Goal: Transaction & Acquisition: Purchase product/service

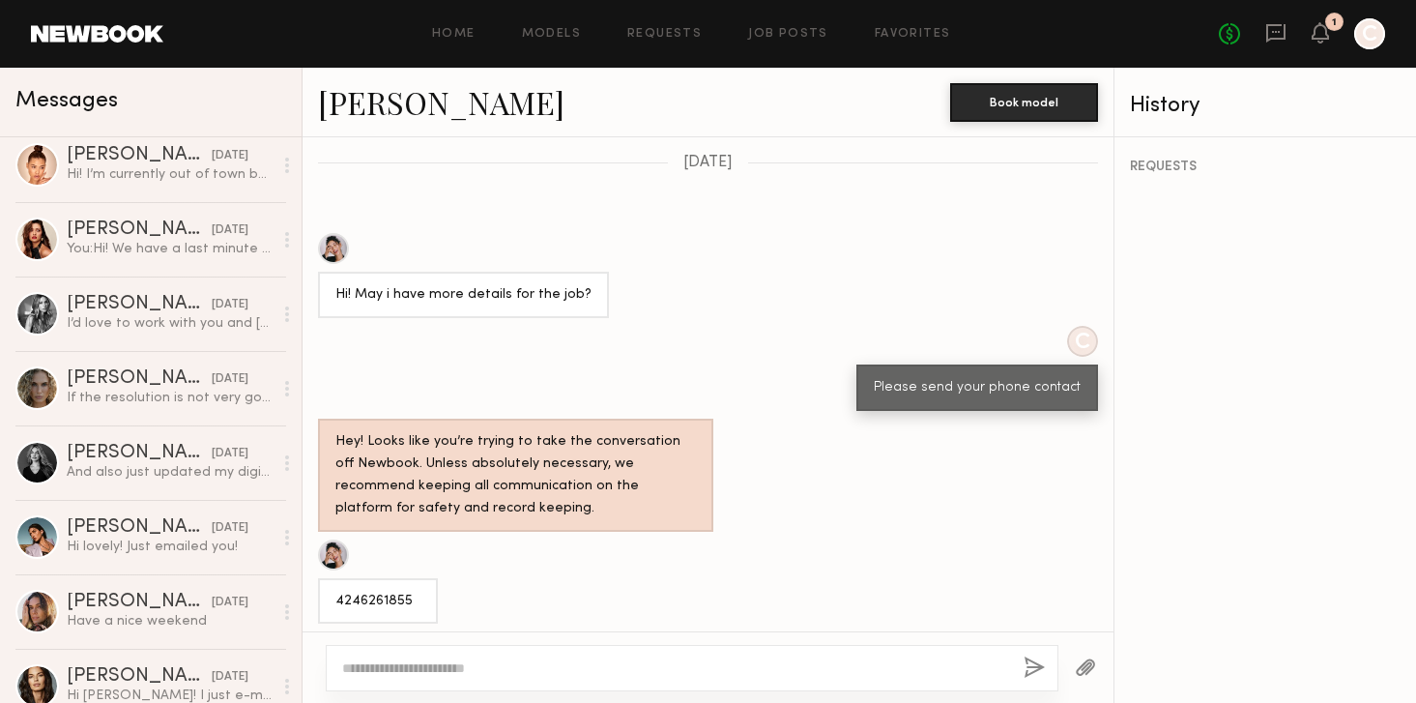
scroll to position [755, 0]
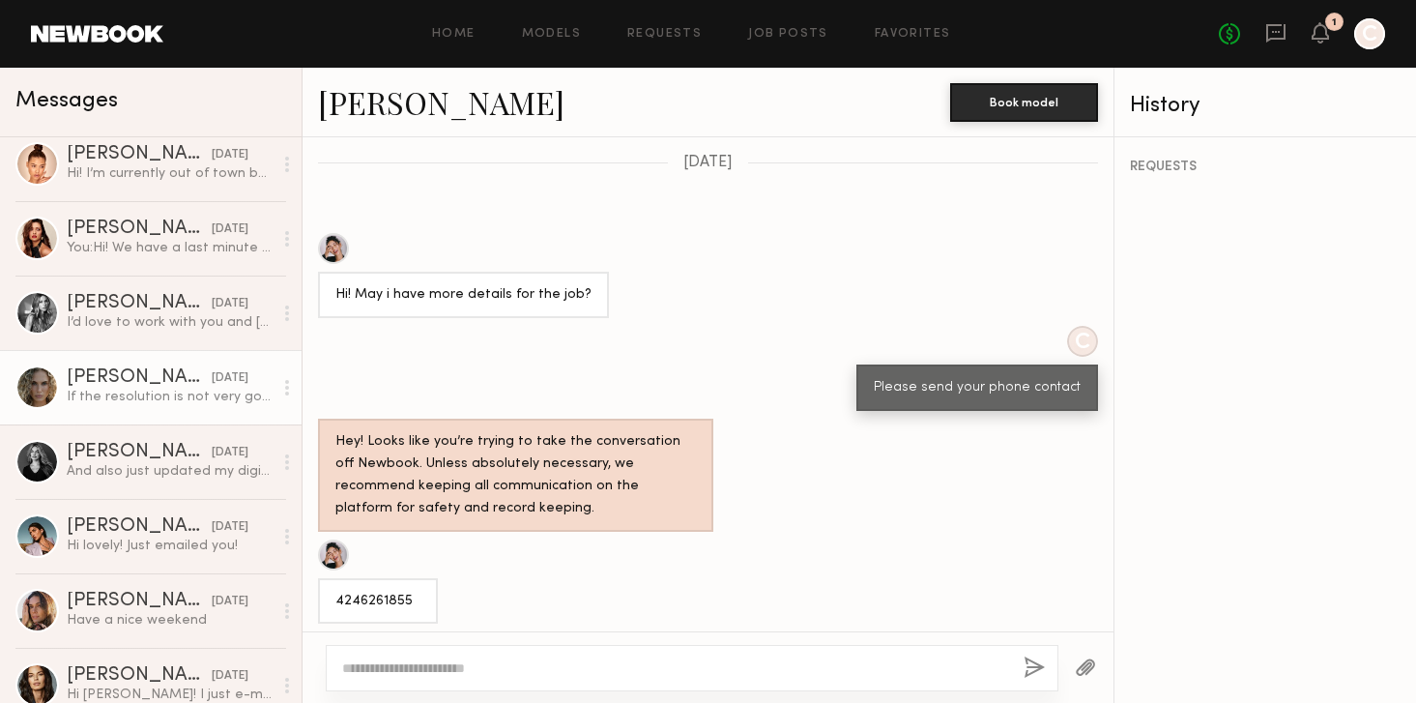
click at [49, 387] on div at bounding box center [36, 386] width 43 height 43
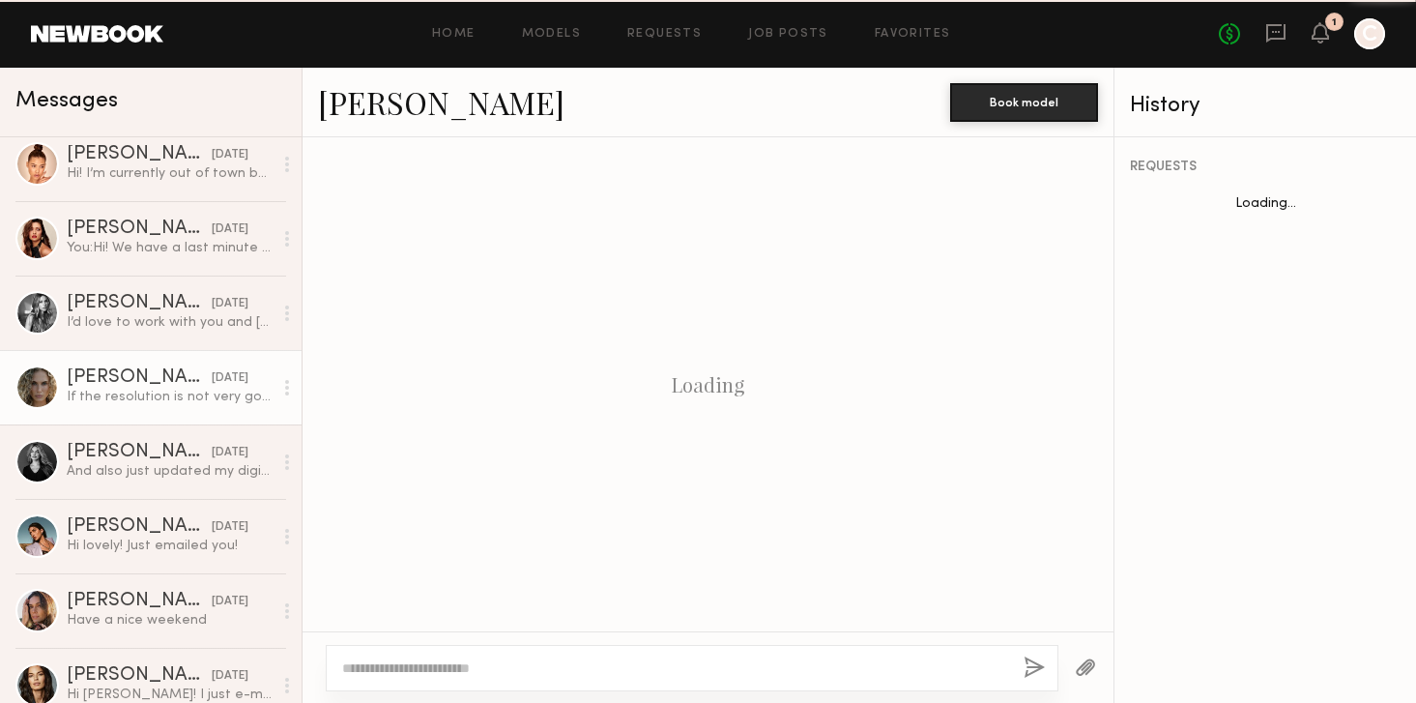
scroll to position [1310, 0]
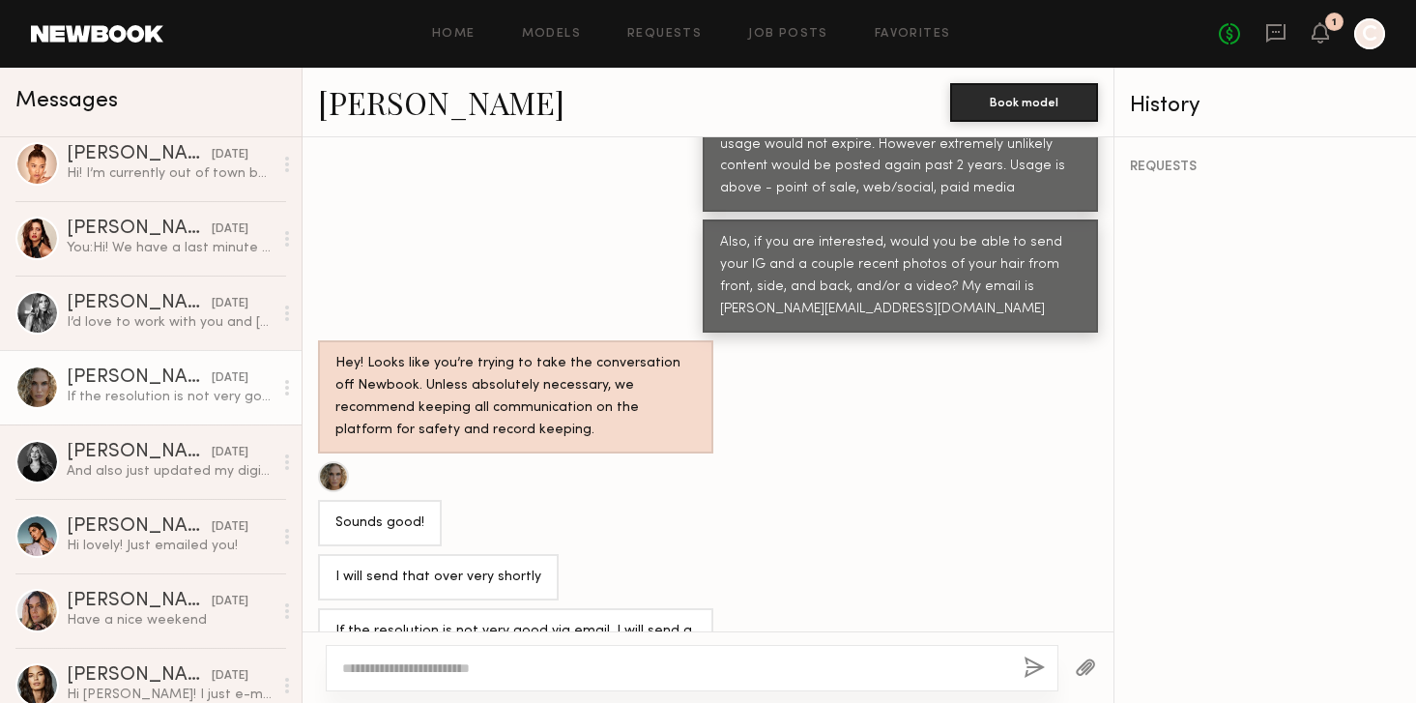
click at [384, 113] on link "Bailey K." at bounding box center [441, 102] width 246 height 42
click at [362, 97] on link "Bailey K." at bounding box center [441, 102] width 246 height 42
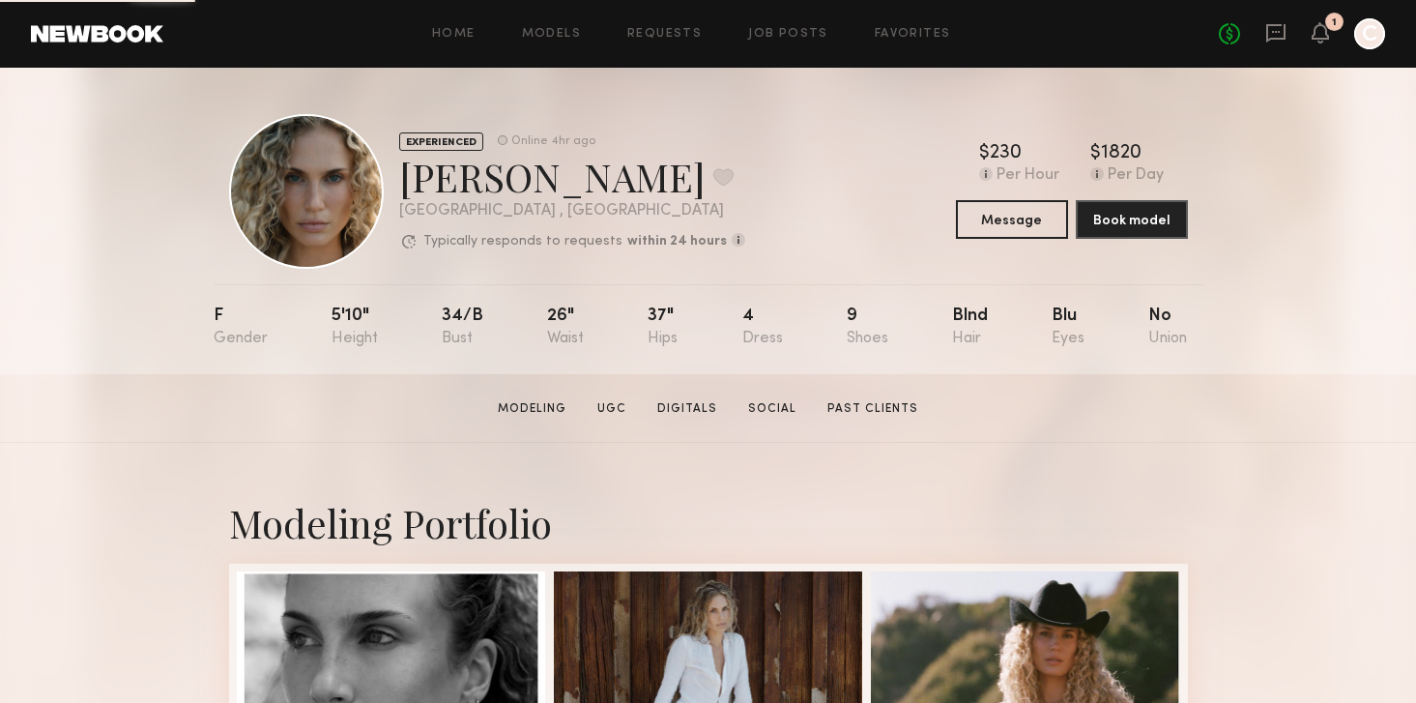
click at [315, 221] on div at bounding box center [306, 191] width 155 height 155
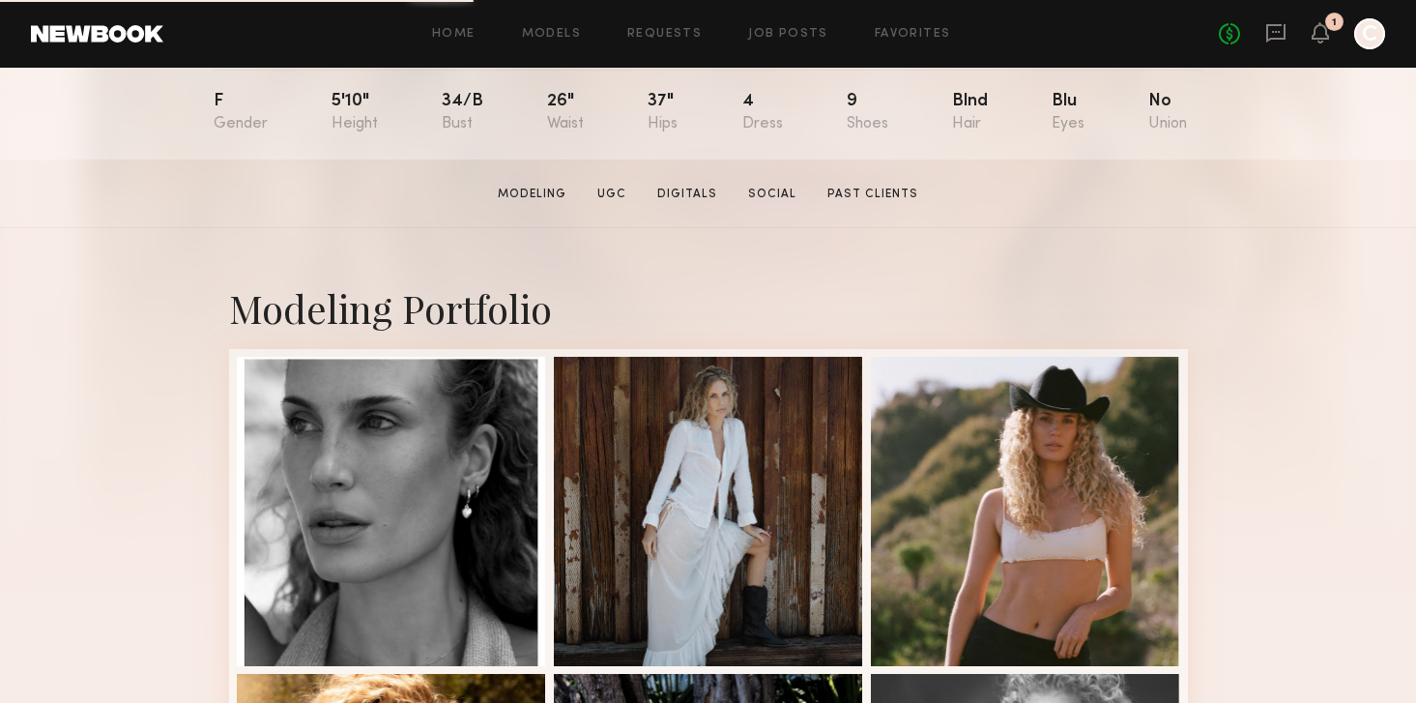
scroll to position [224, 0]
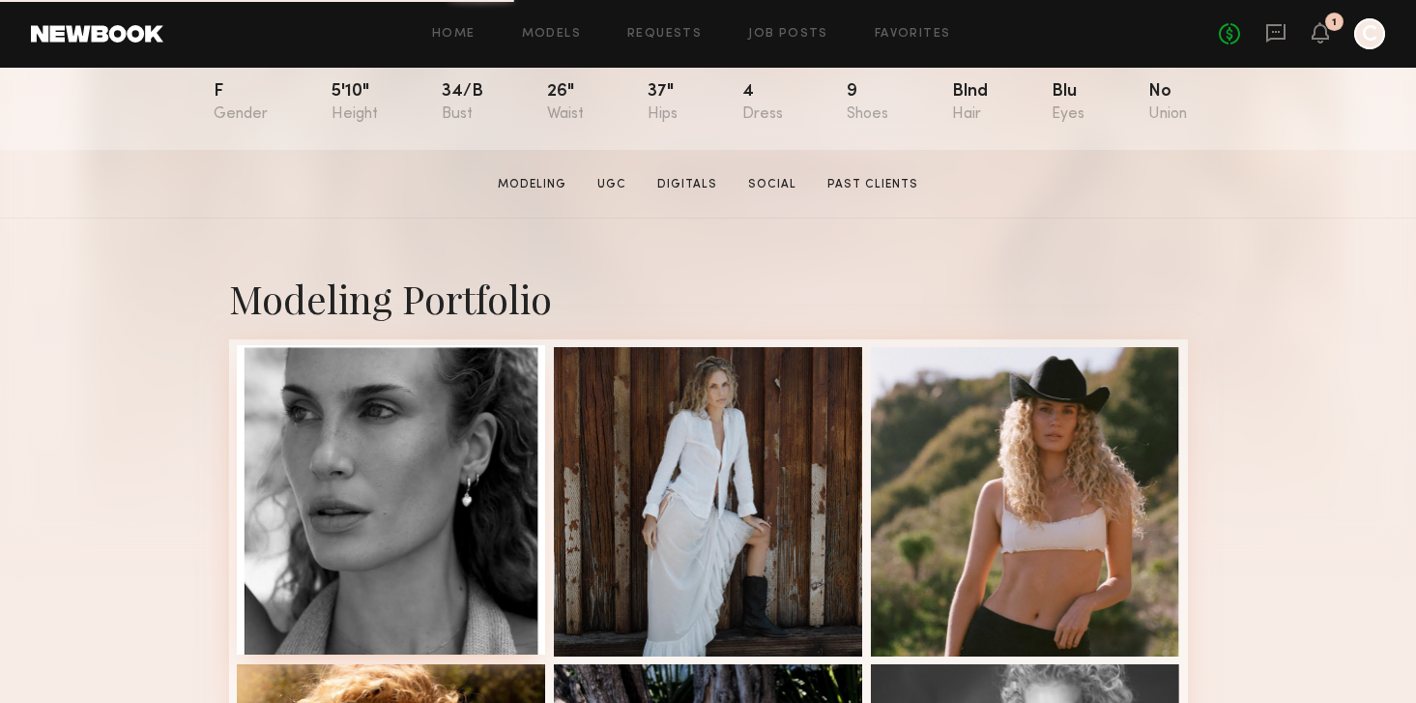
click at [332, 455] on div at bounding box center [391, 499] width 309 height 309
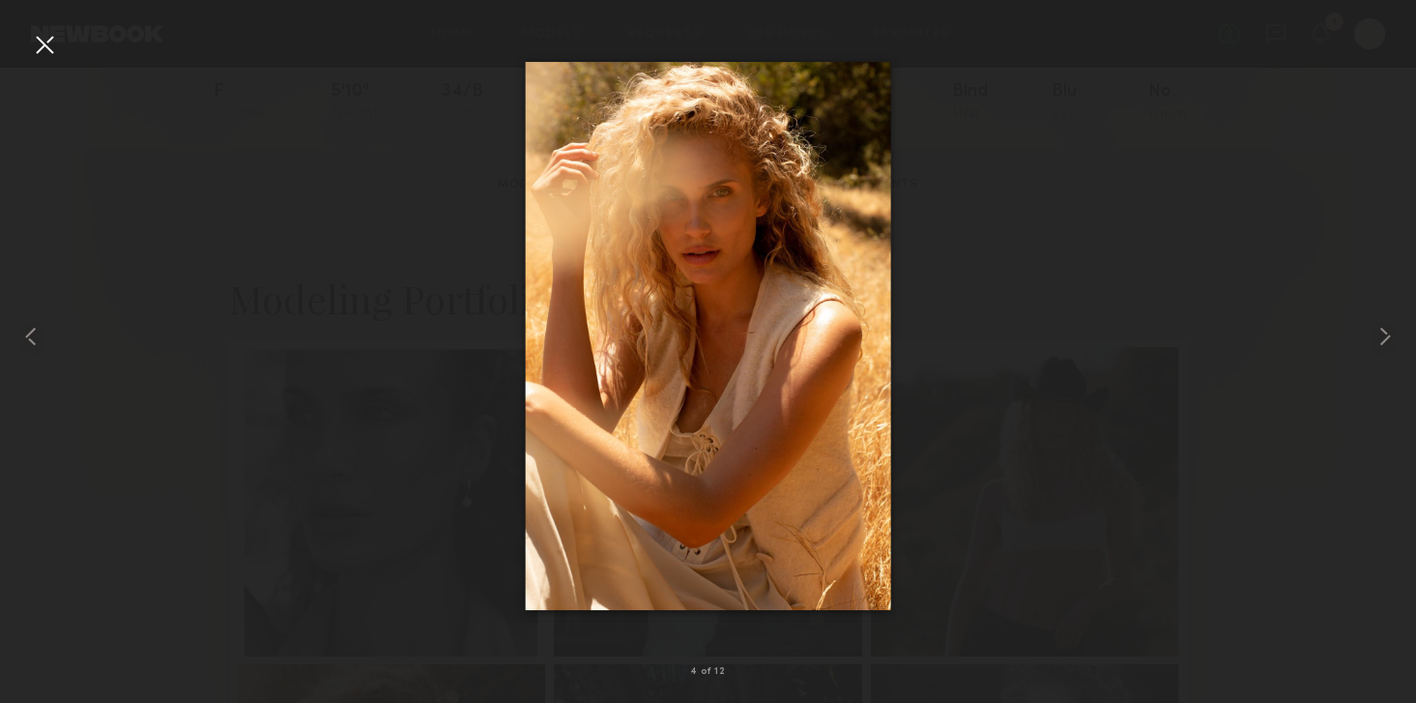
click at [38, 51] on div at bounding box center [44, 44] width 31 height 31
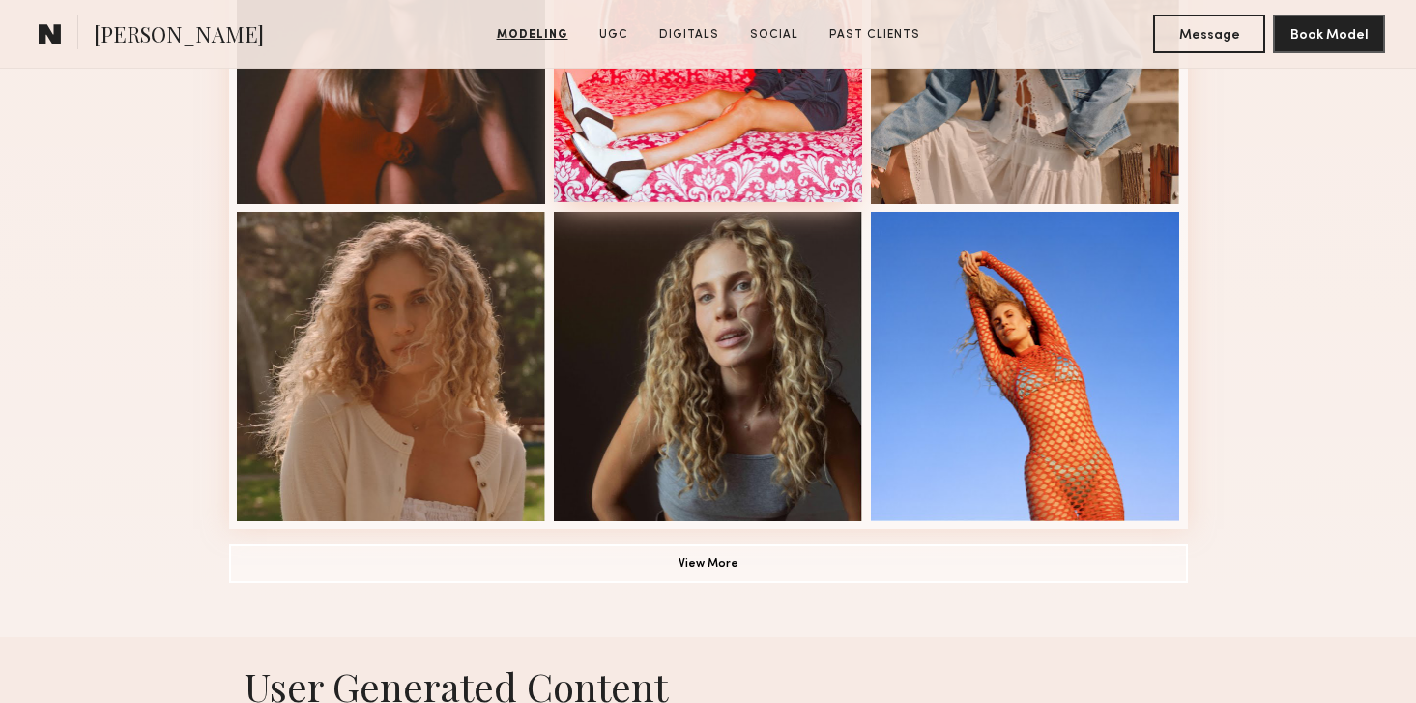
scroll to position [1319, 0]
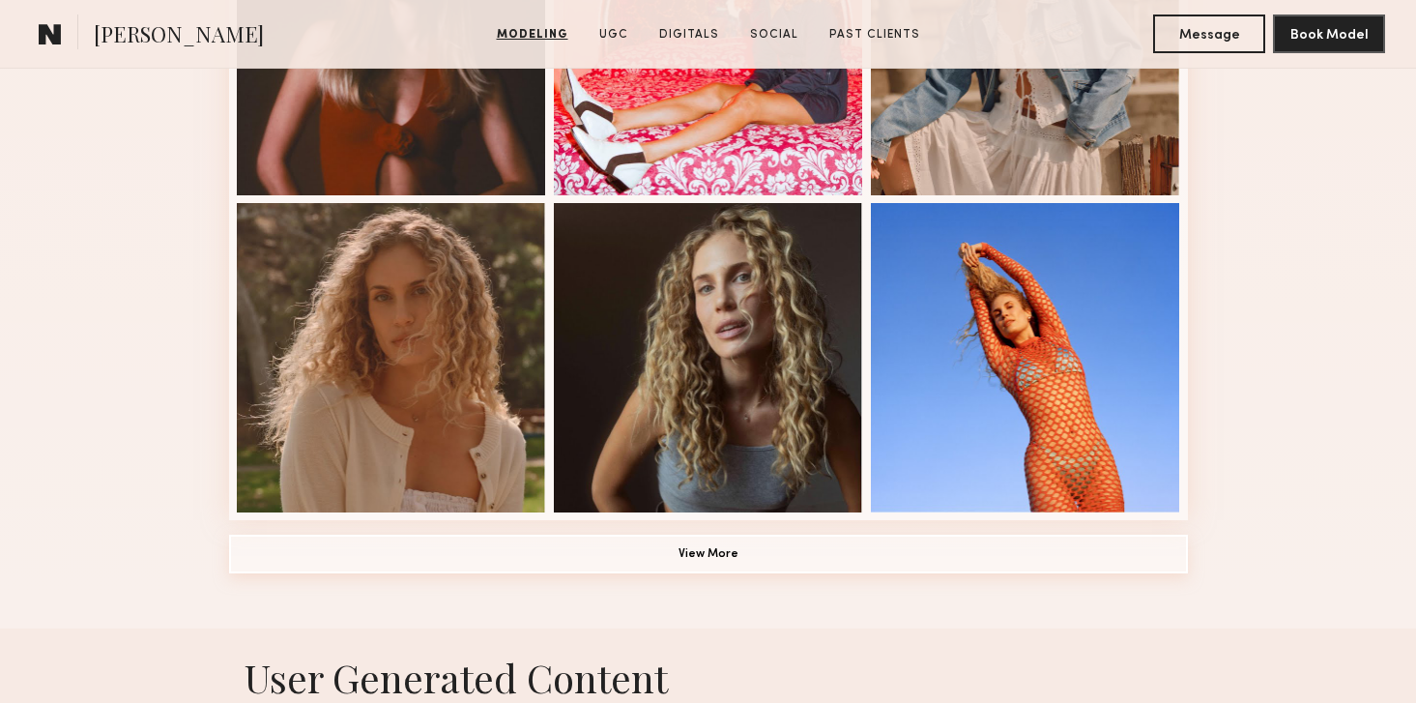
click at [701, 552] on button "View More" at bounding box center [708, 553] width 959 height 39
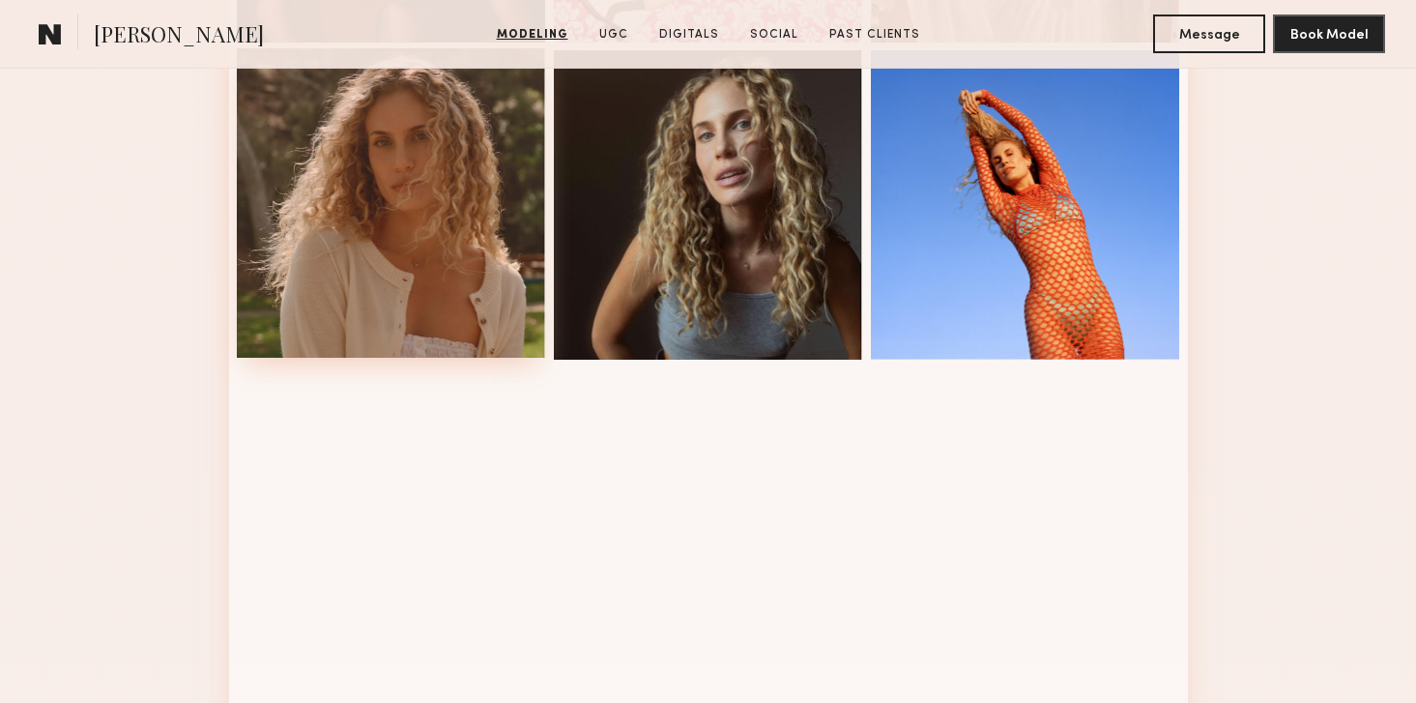
scroll to position [1468, 0]
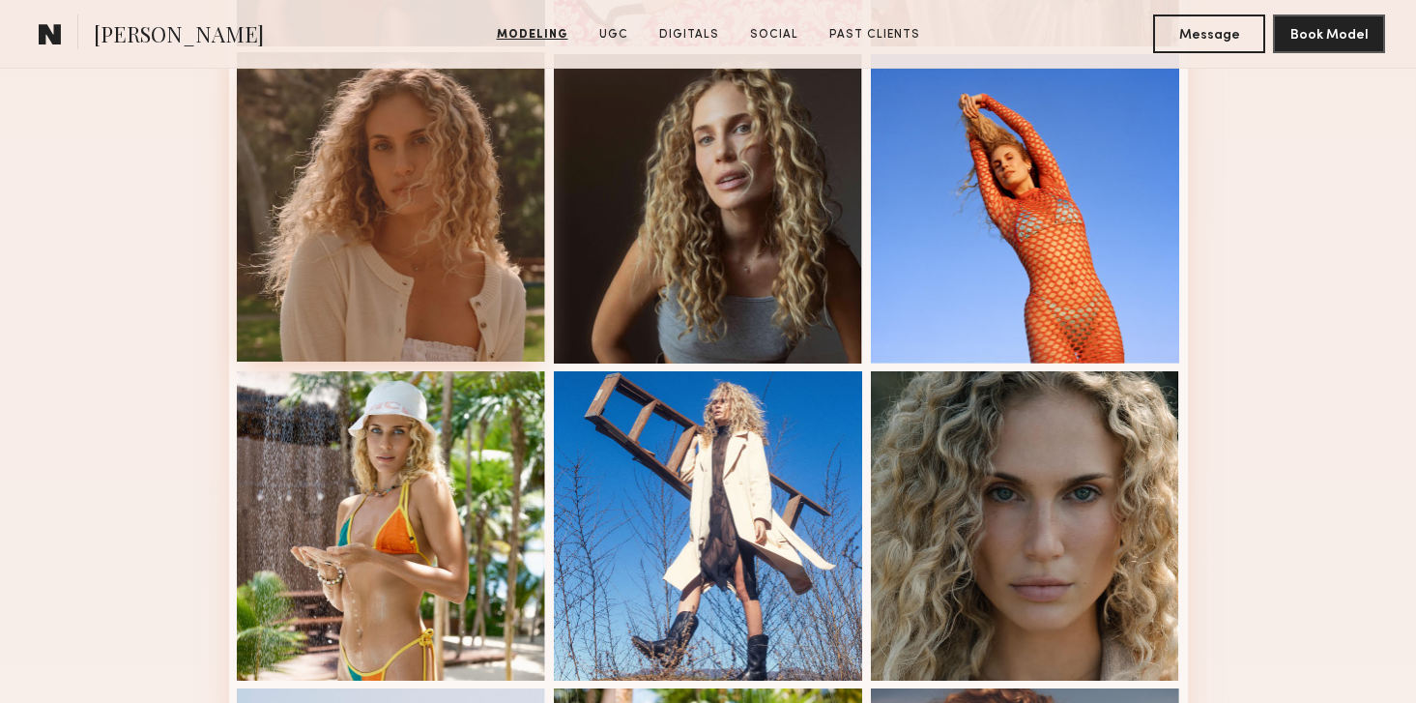
click at [404, 243] on div at bounding box center [391, 206] width 309 height 309
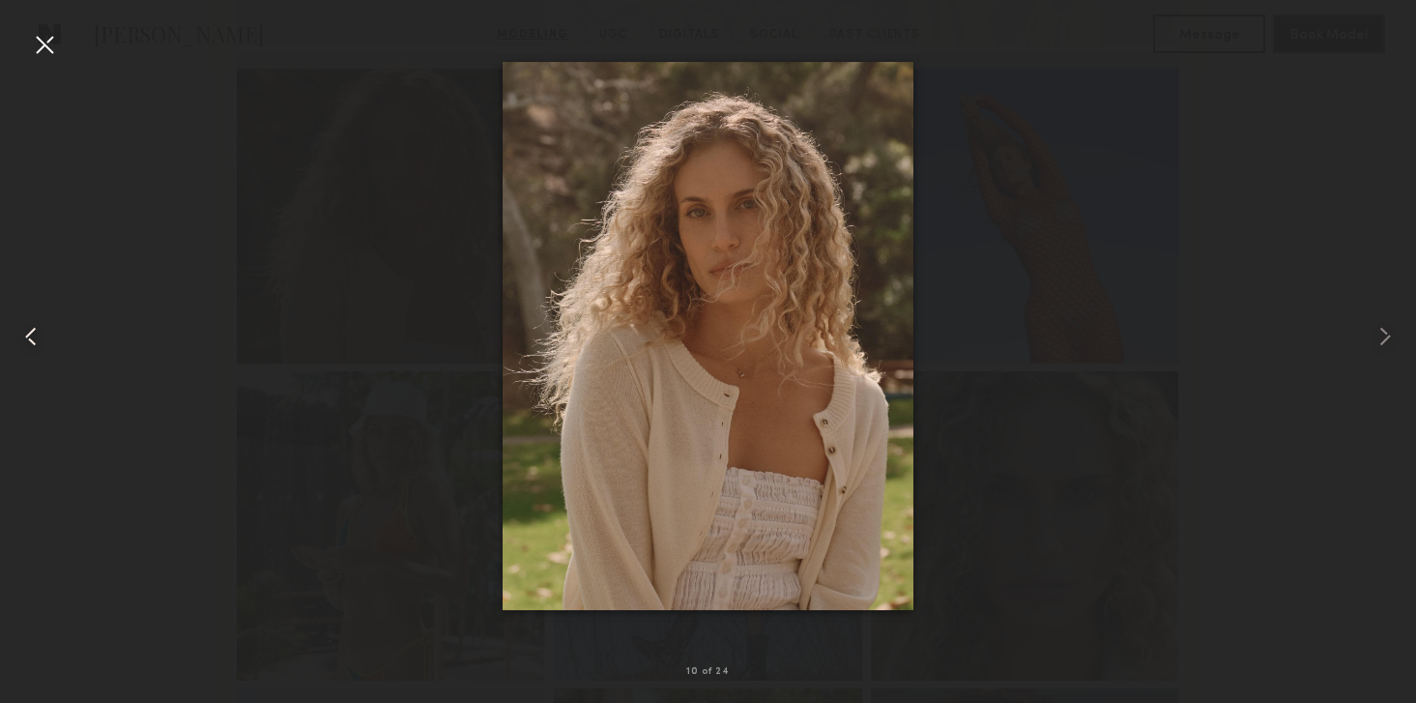
click at [28, 45] on div at bounding box center [28, 336] width 57 height 610
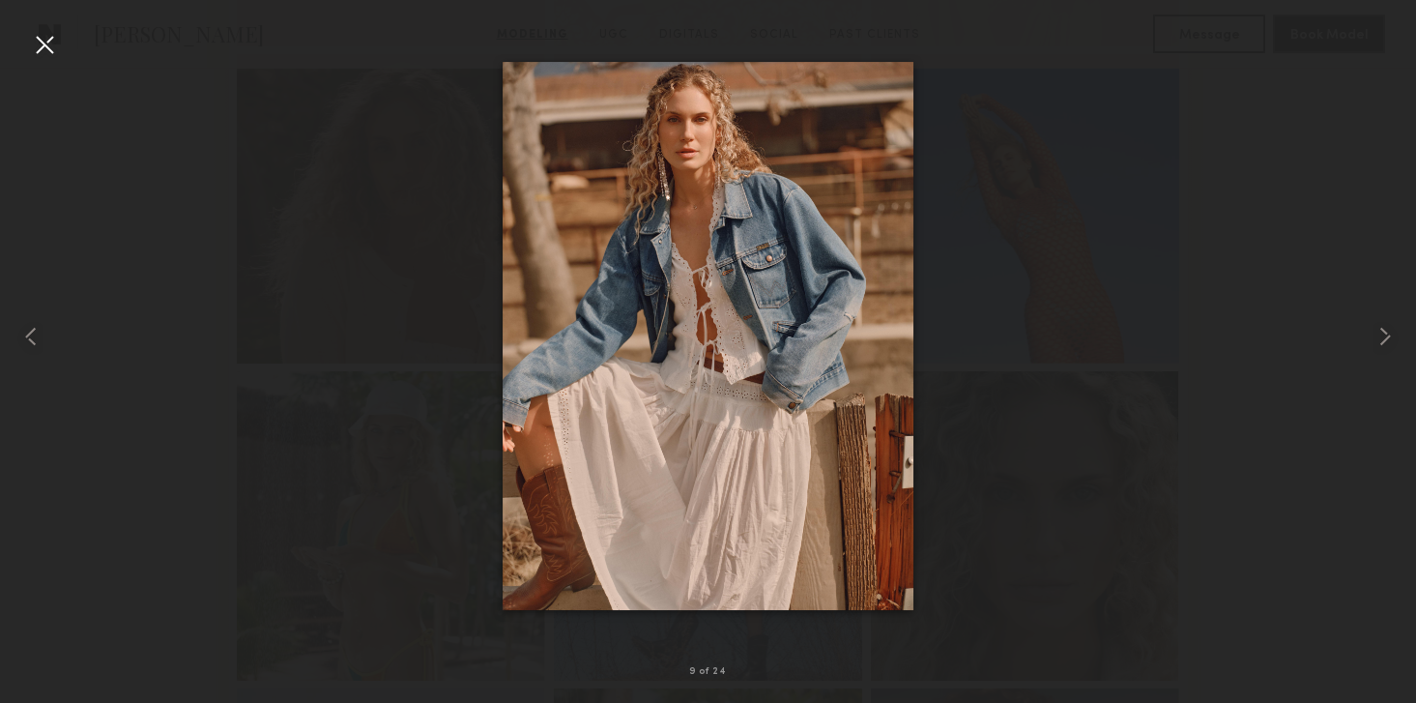
click at [43, 48] on div at bounding box center [44, 44] width 31 height 31
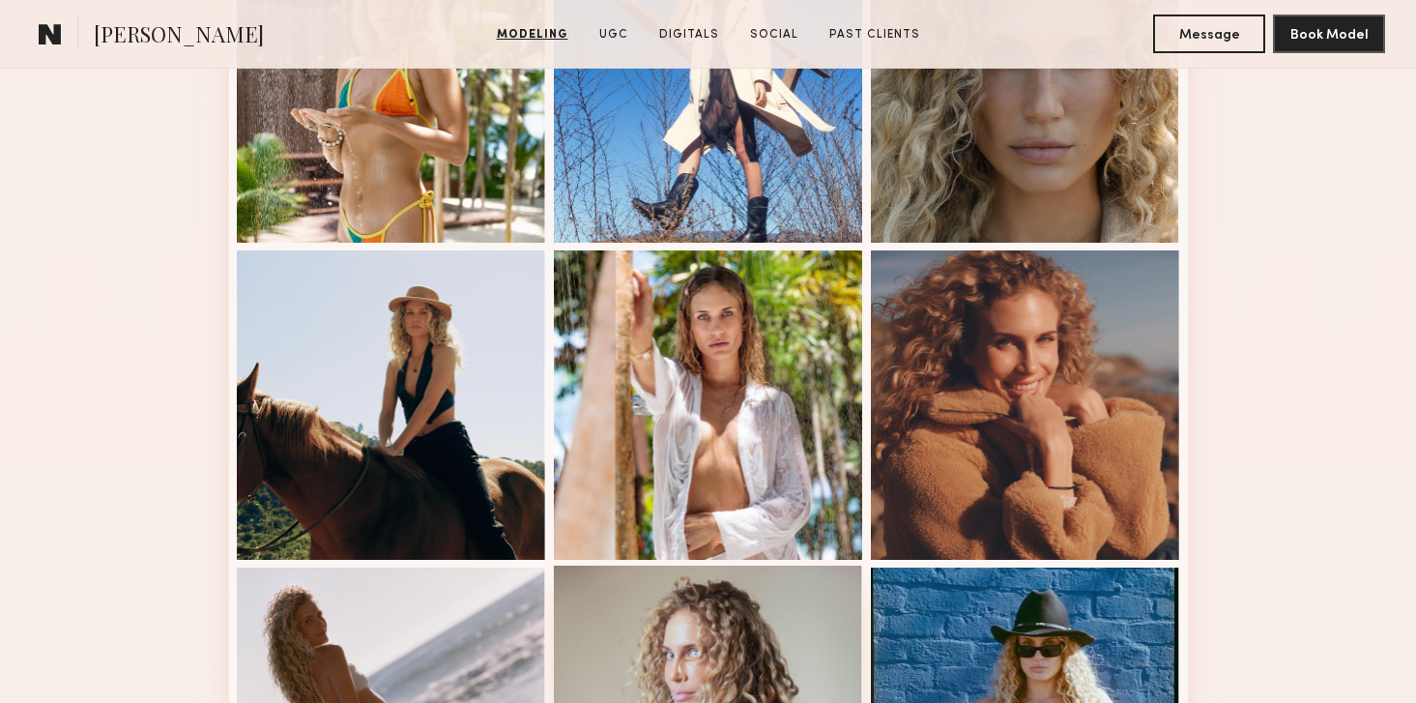
scroll to position [1904, 0]
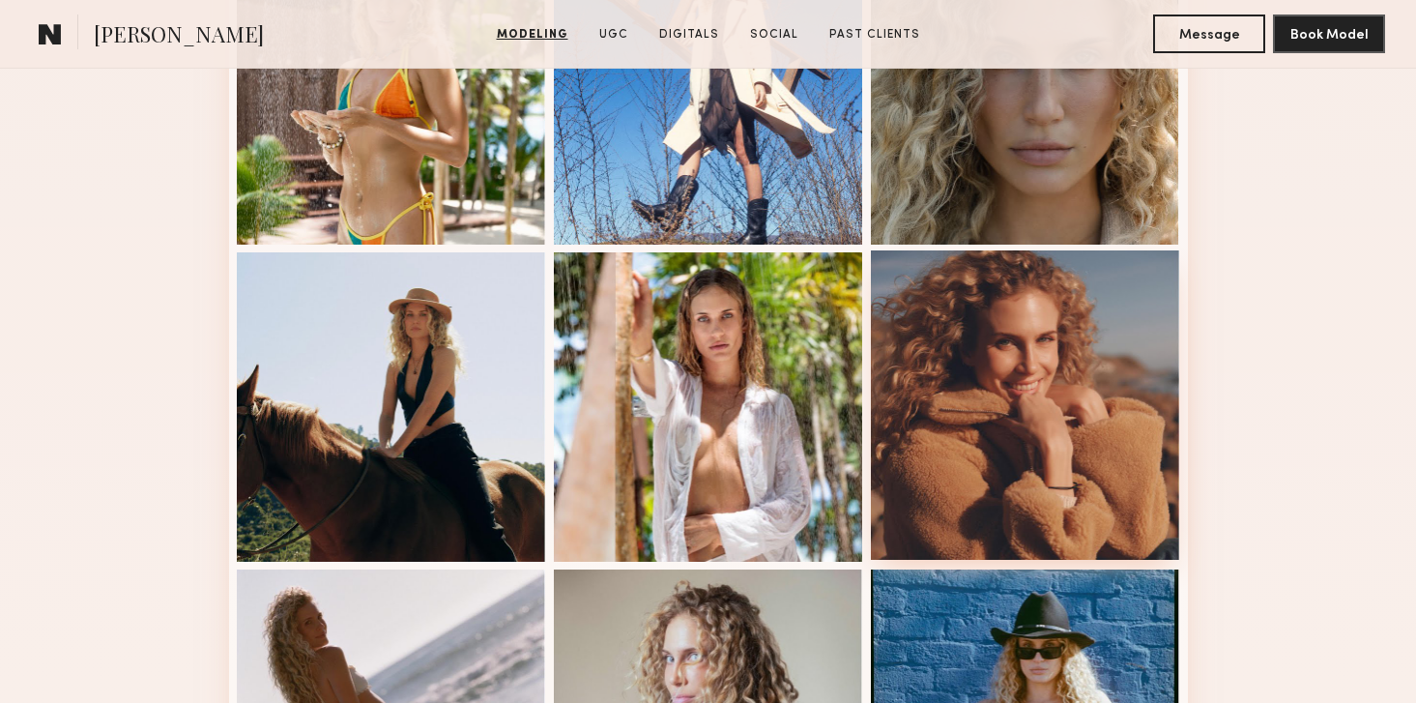
click at [978, 396] on div at bounding box center [1025, 404] width 309 height 309
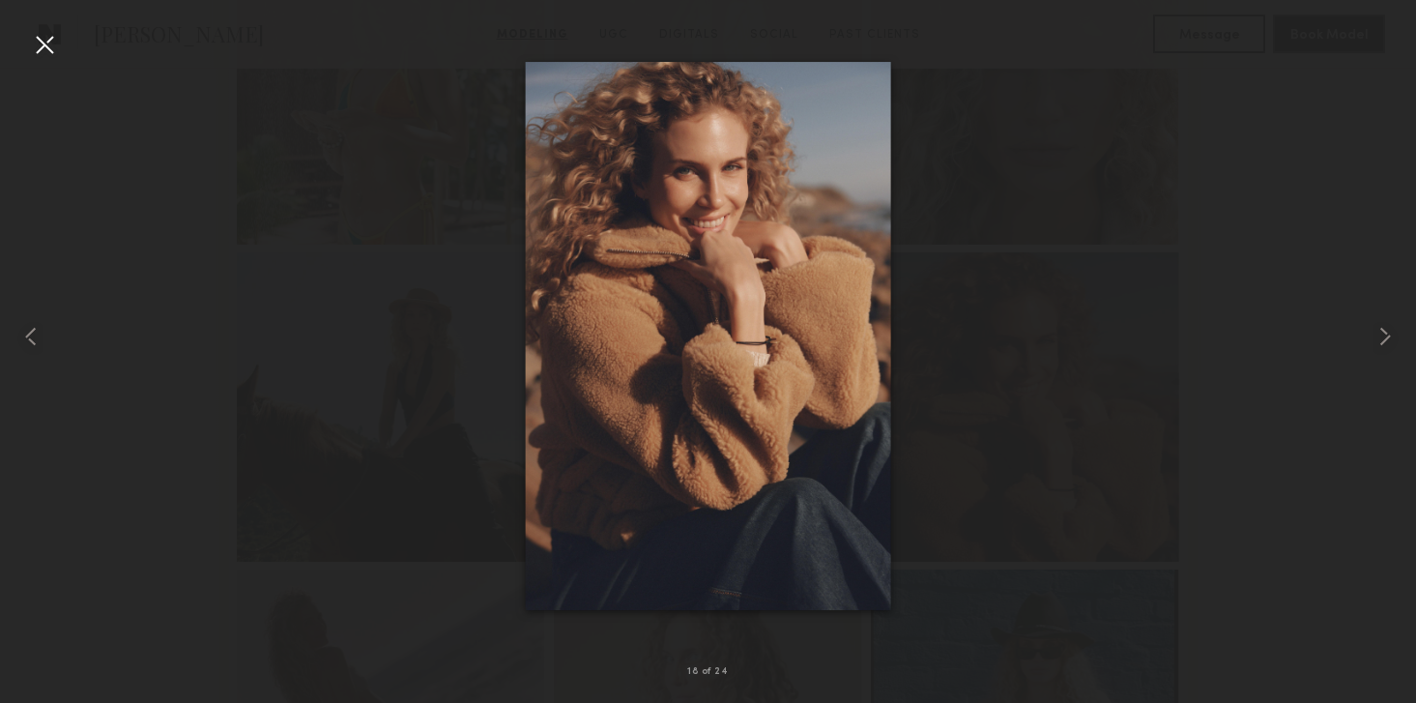
click at [47, 33] on div at bounding box center [44, 44] width 31 height 31
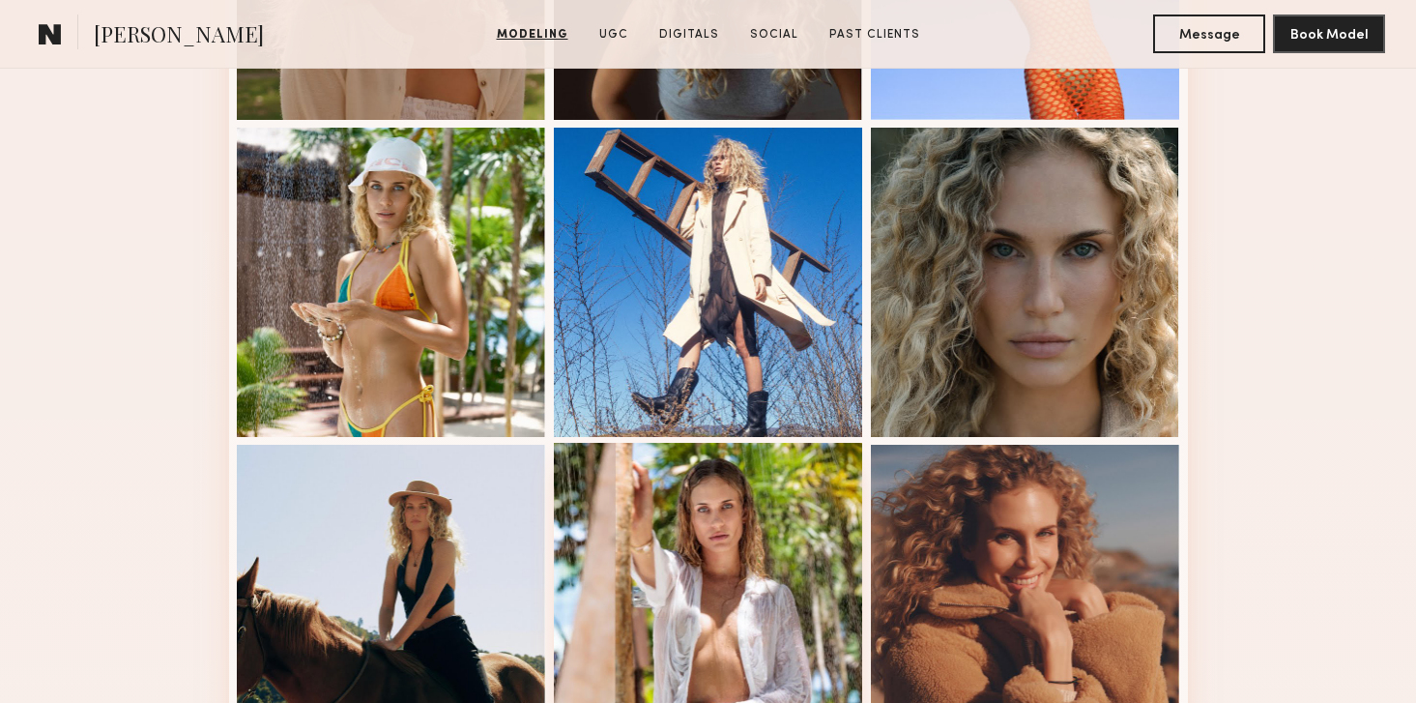
scroll to position [1686, 0]
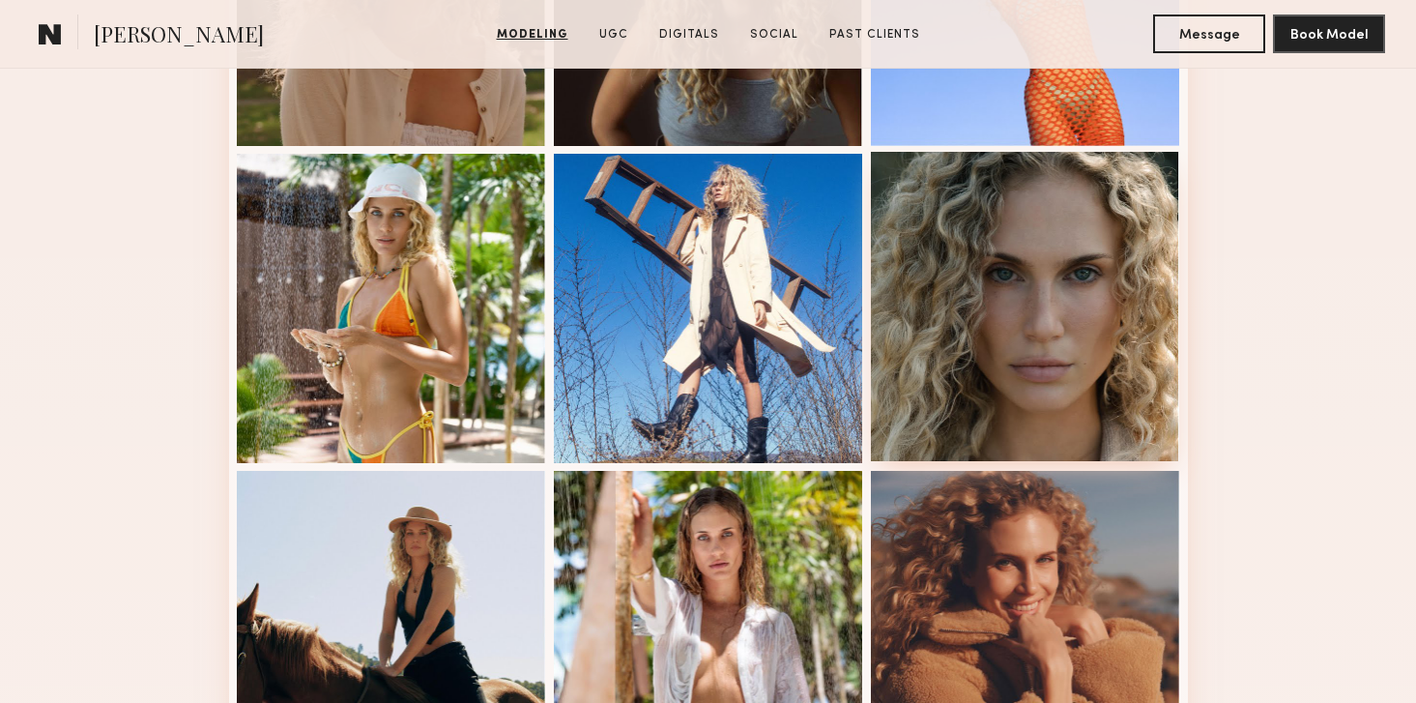
click at [1027, 321] on div at bounding box center [1025, 306] width 309 height 309
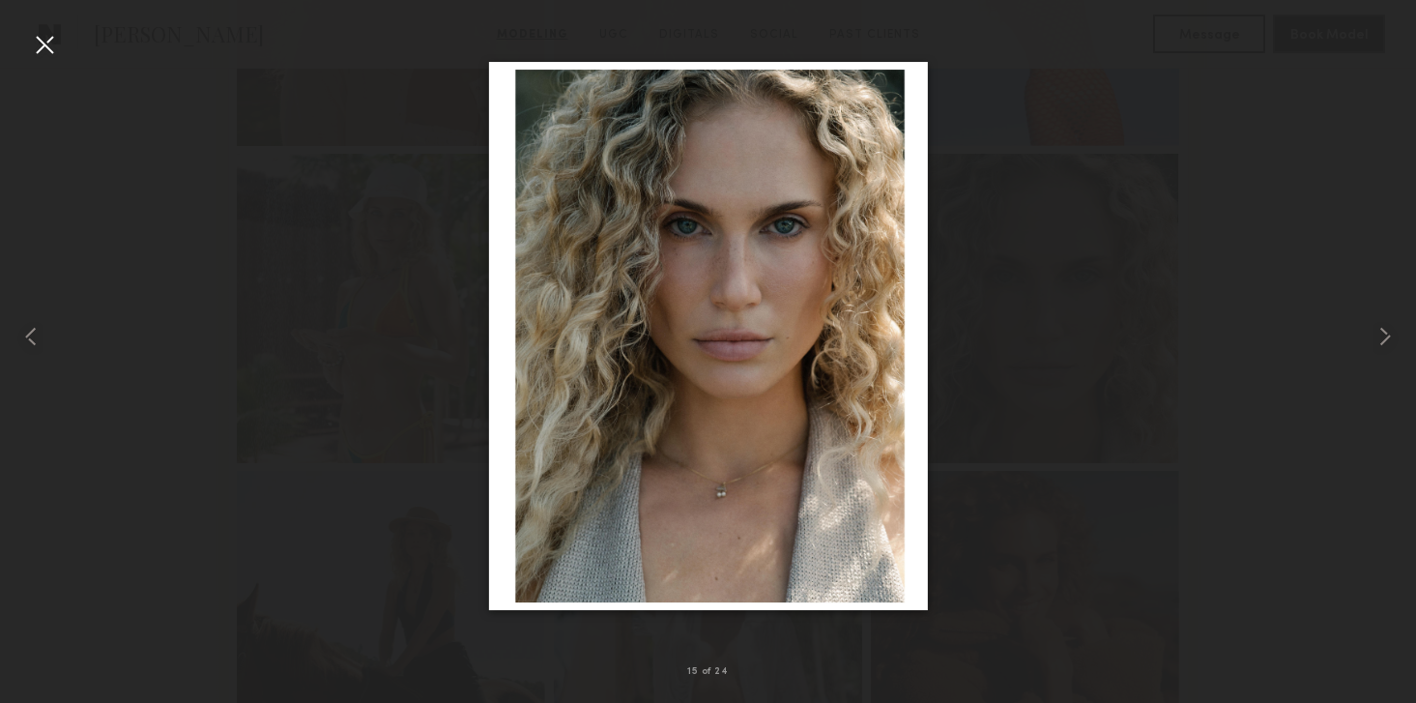
click at [47, 47] on div at bounding box center [44, 44] width 31 height 31
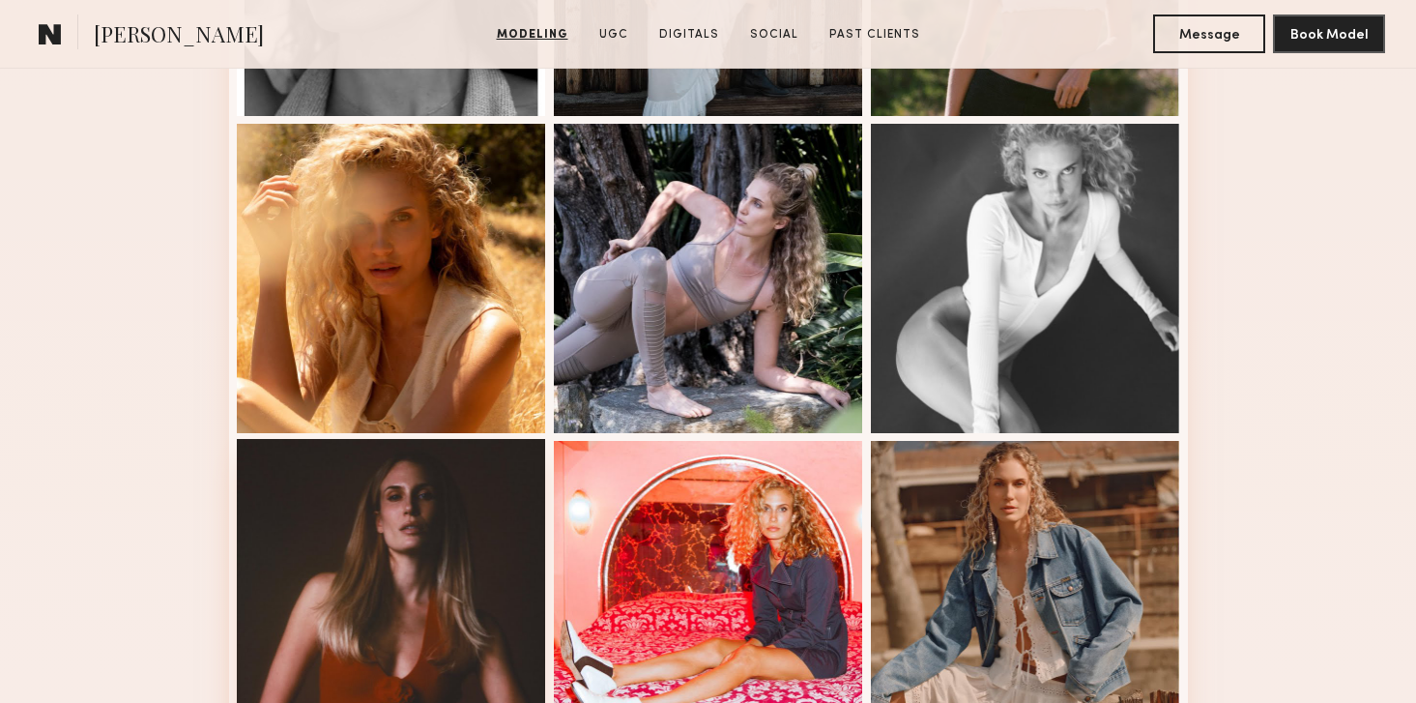
scroll to position [759, 0]
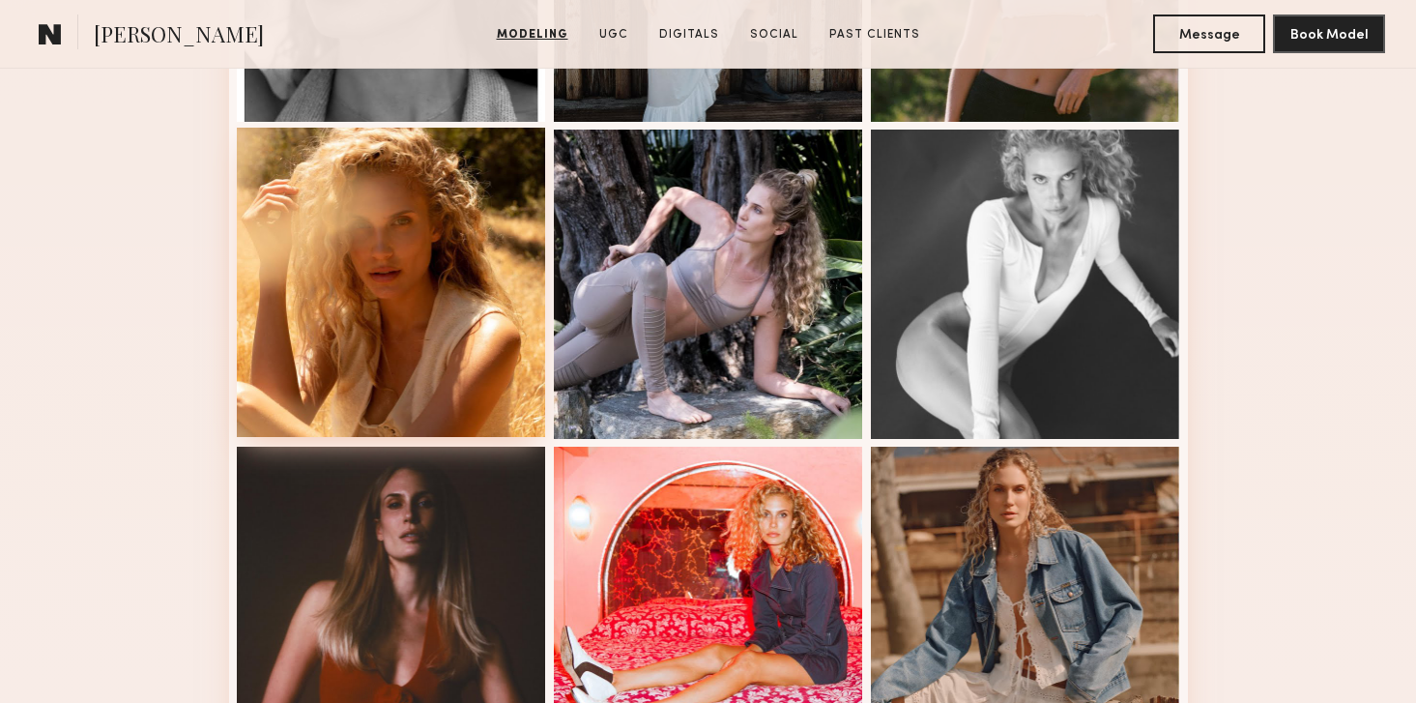
click at [361, 208] on div at bounding box center [391, 282] width 309 height 309
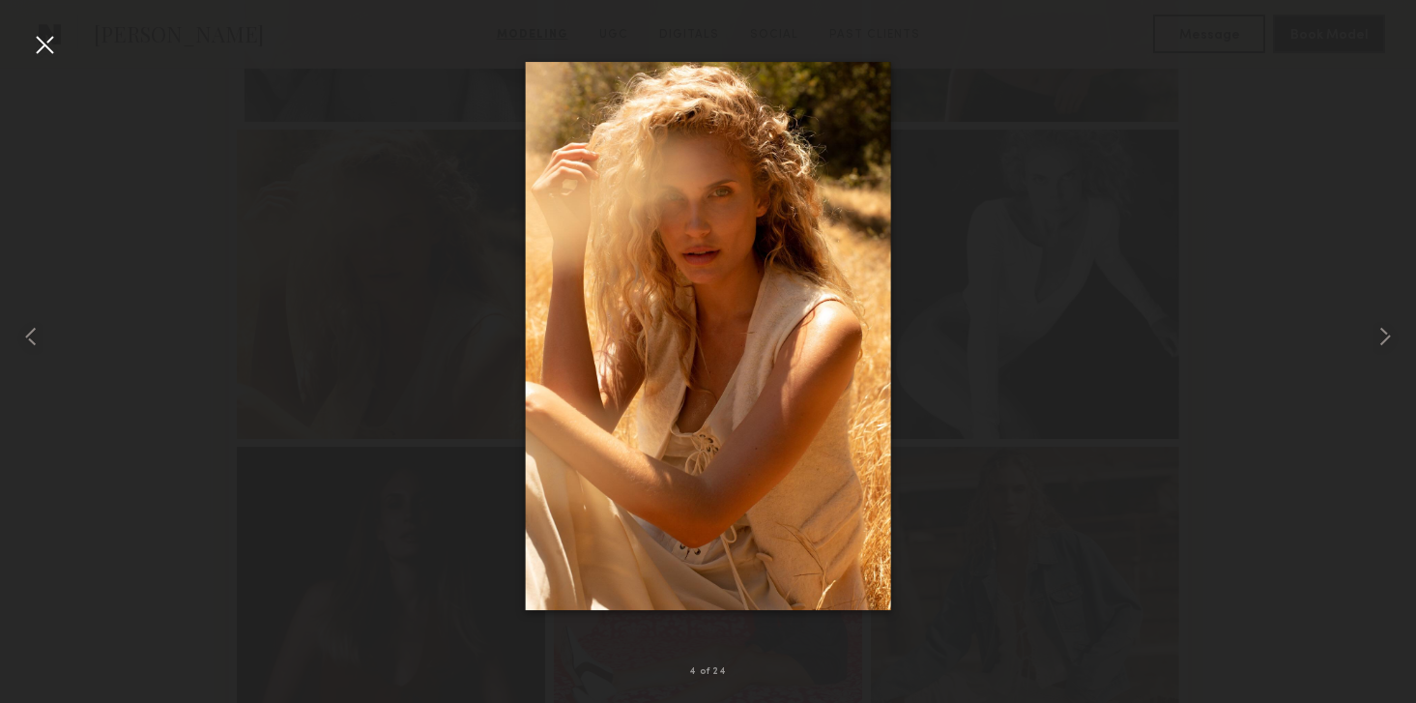
click at [43, 37] on div at bounding box center [44, 44] width 31 height 31
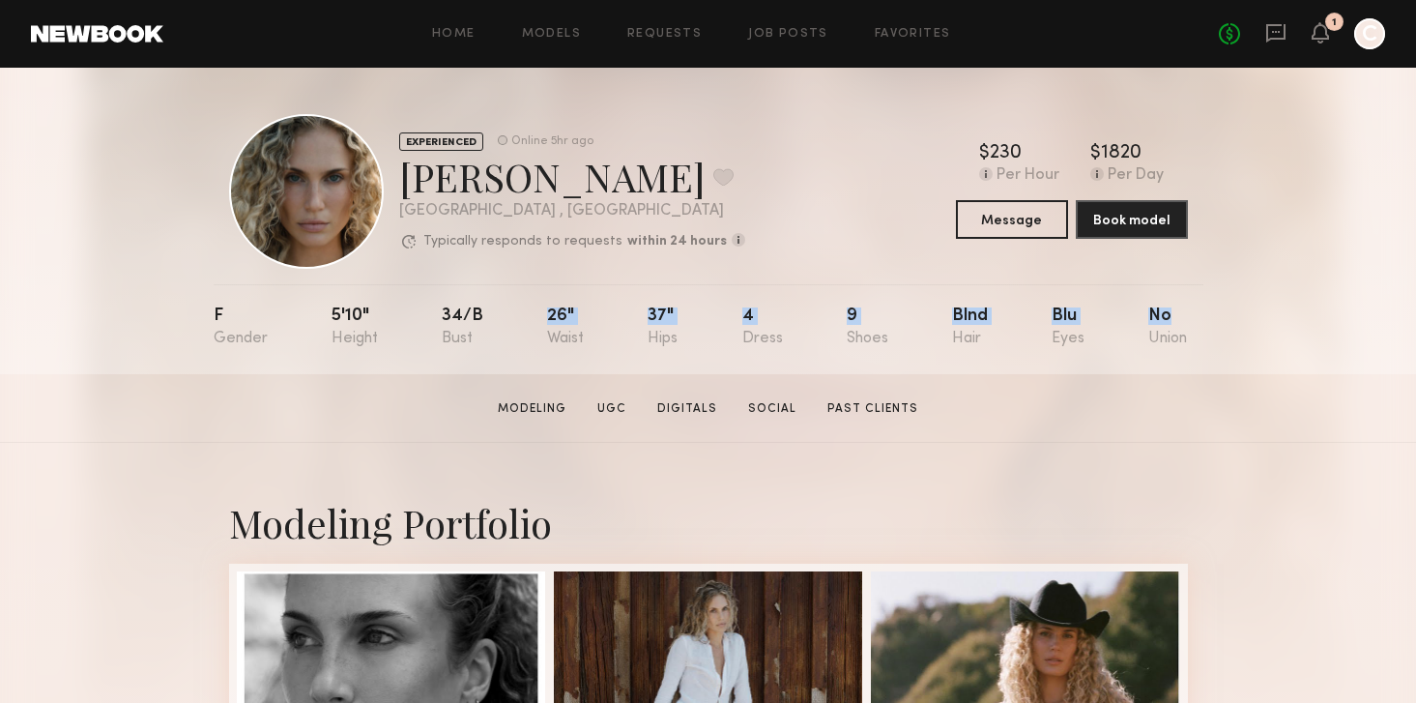
drag, startPoint x: 1200, startPoint y: 312, endPoint x: 423, endPoint y: 338, distance: 777.5
click at [423, 338] on nb-model-profile-props "F 5'10" 34/b 26" 37" 4 9 Blnd Blu No" at bounding box center [709, 329] width 990 height 90
click at [226, 336] on div "F" at bounding box center [241, 327] width 54 height 40
drag, startPoint x: 208, startPoint y: 308, endPoint x: 977, endPoint y: 416, distance: 776.8
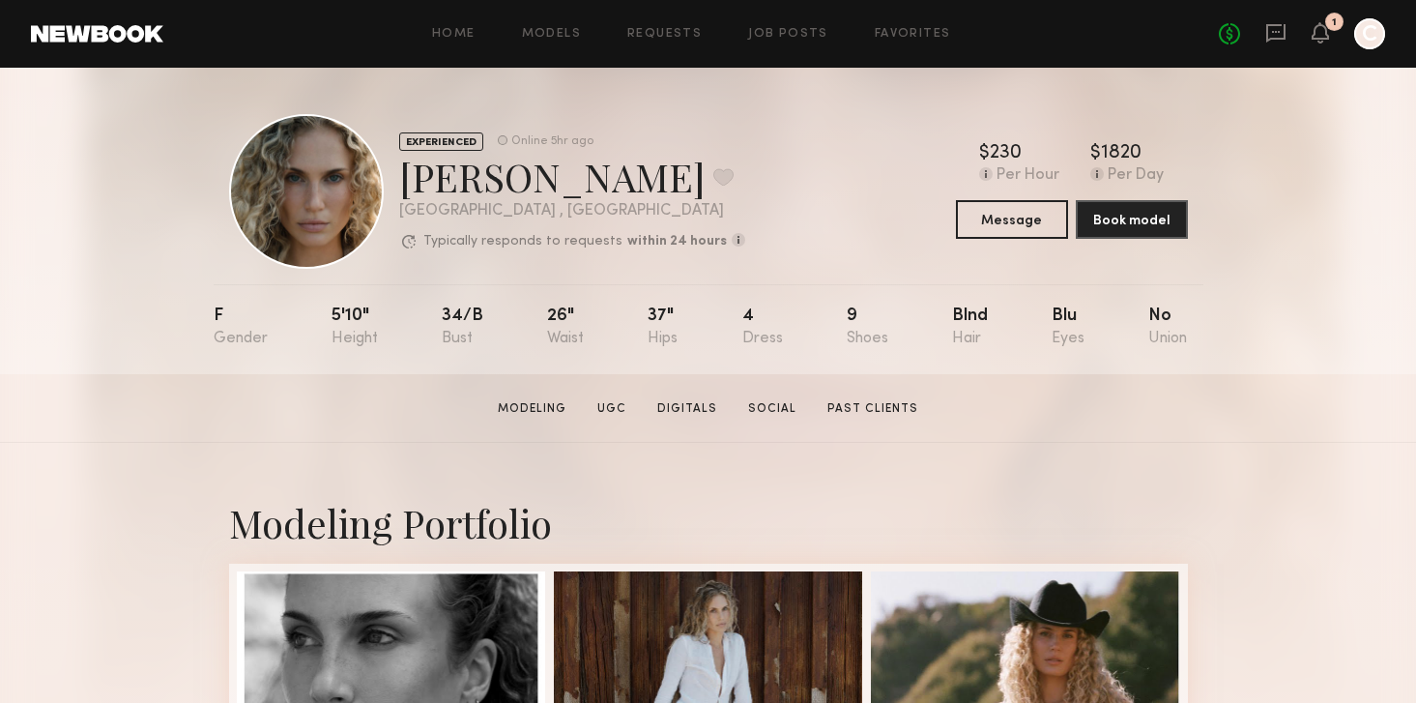
click at [204, 317] on div "EXPERIENCED Online 5hr ago Bailey K. Favorite Los Angeles , CA Typically respon…" at bounding box center [708, 221] width 1416 height 306
drag, startPoint x: 213, startPoint y: 307, endPoint x: 1224, endPoint y: 396, distance: 1014.9
click at [125, 418] on section "Bailey K. Modeling UGC Digitals Social Past Clients Message Book Model" at bounding box center [708, 408] width 1416 height 69
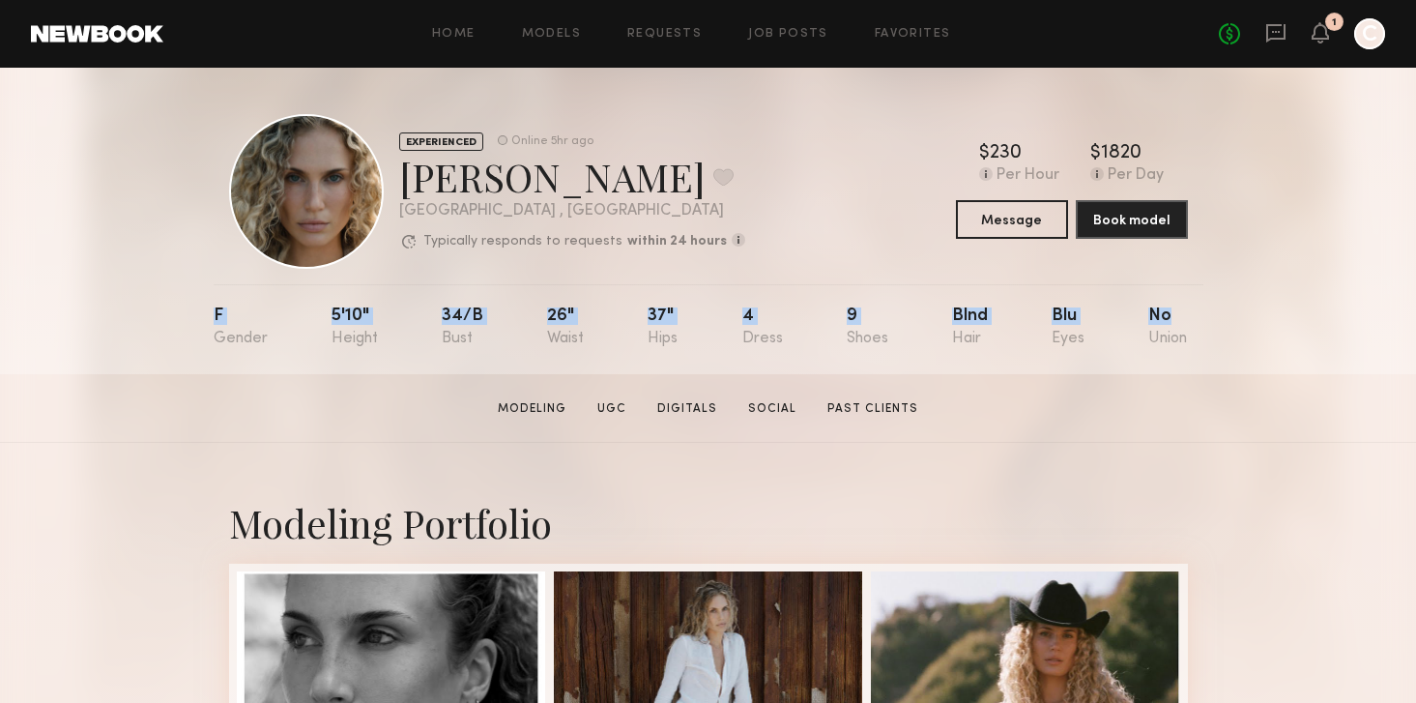
drag, startPoint x: 210, startPoint y: 309, endPoint x: 1212, endPoint y: 332, distance: 1002.5
click at [1212, 332] on div "EXPERIENCED Online 5hr ago Bailey K. Favorite Los Angeles , CA Typically respon…" at bounding box center [708, 221] width 1416 height 306
copy div "F 5'10" 34/b 26" 37" 4 9 Blnd Blu No"
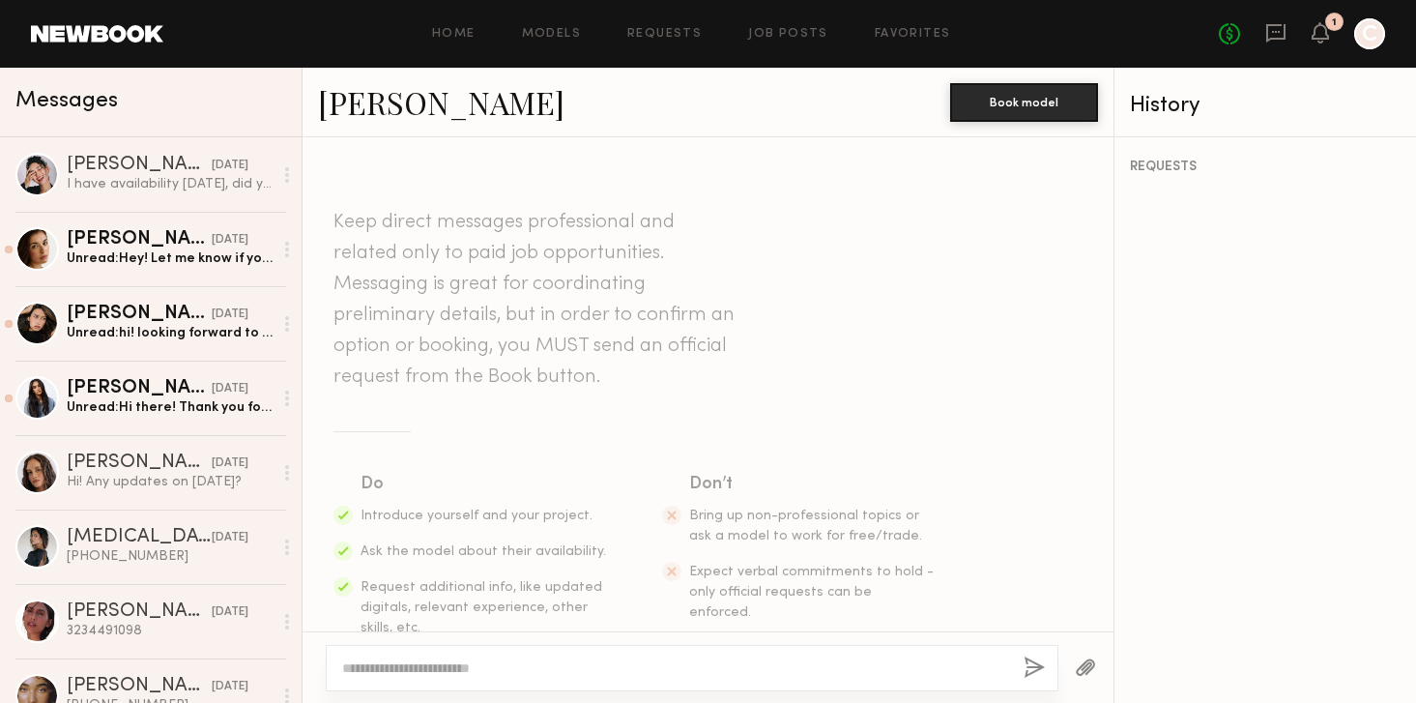
scroll to position [1197, 0]
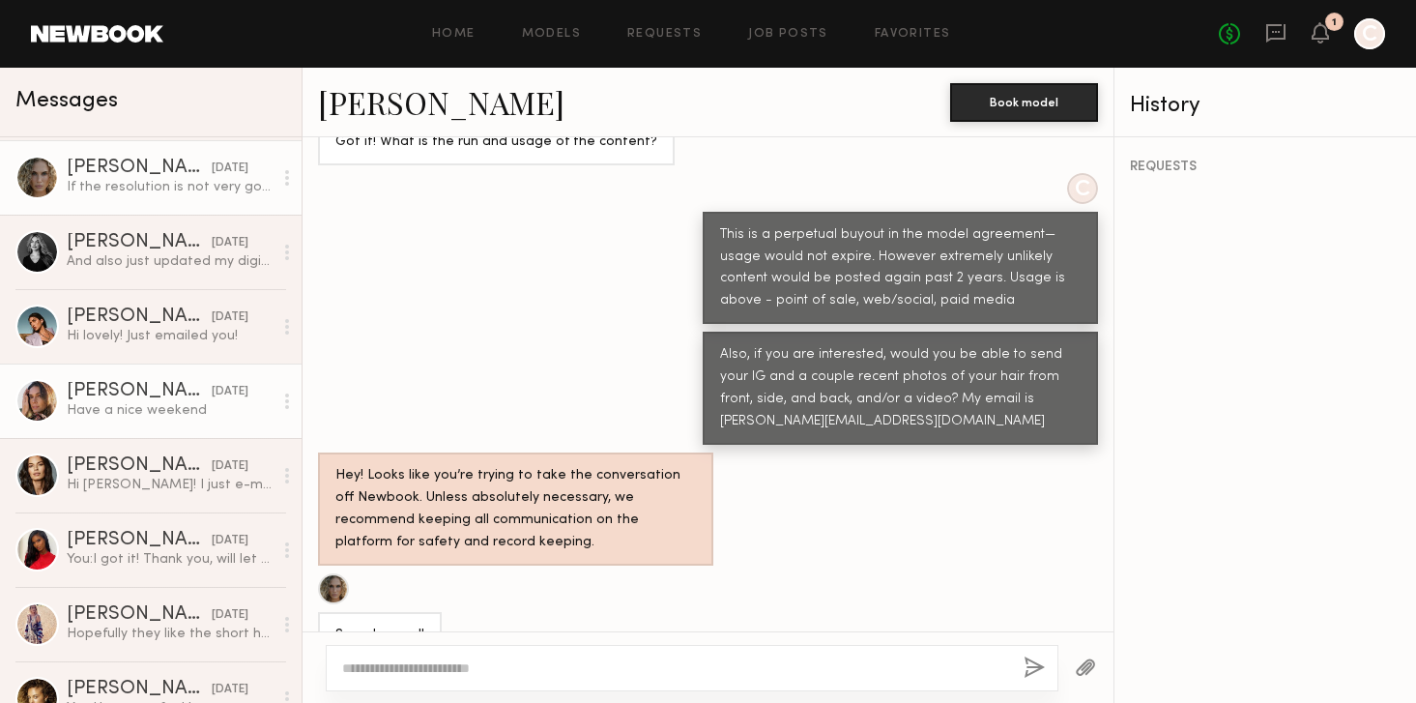
click at [30, 393] on div at bounding box center [36, 400] width 43 height 43
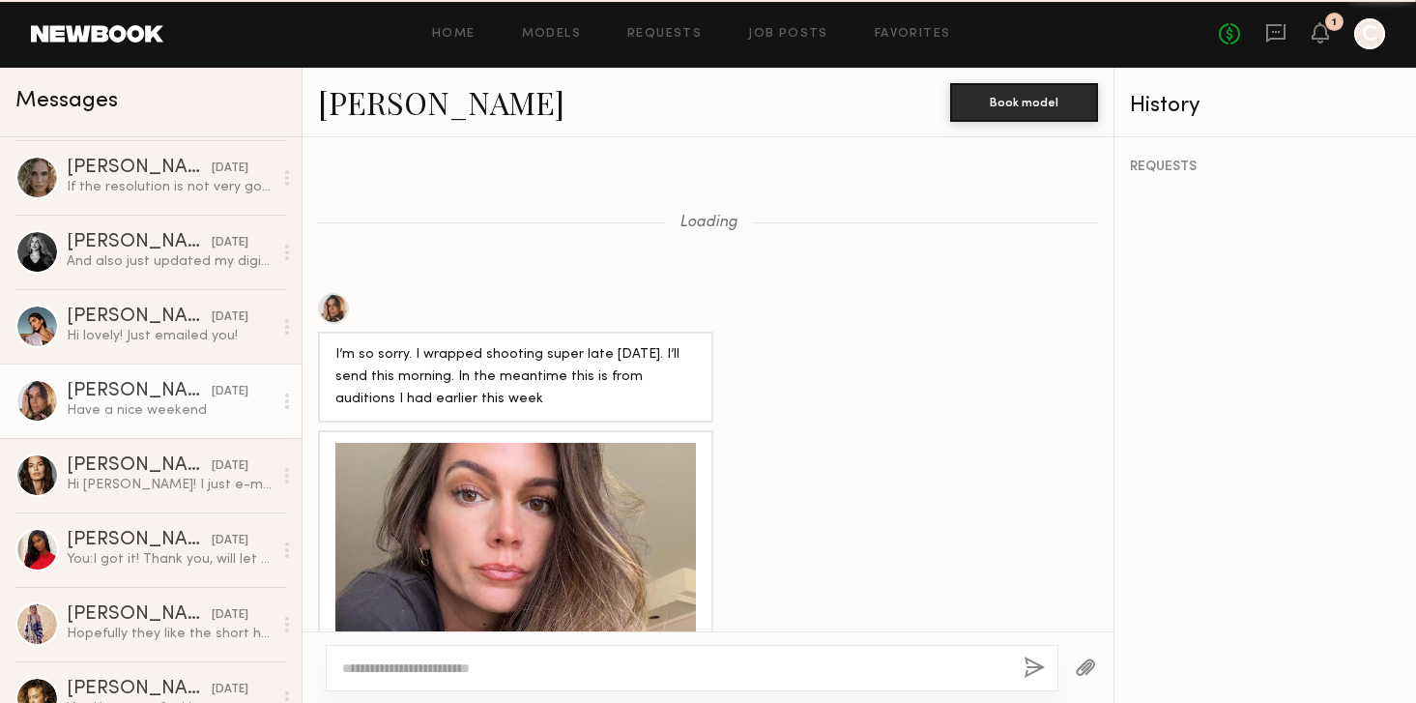
scroll to position [1650, 0]
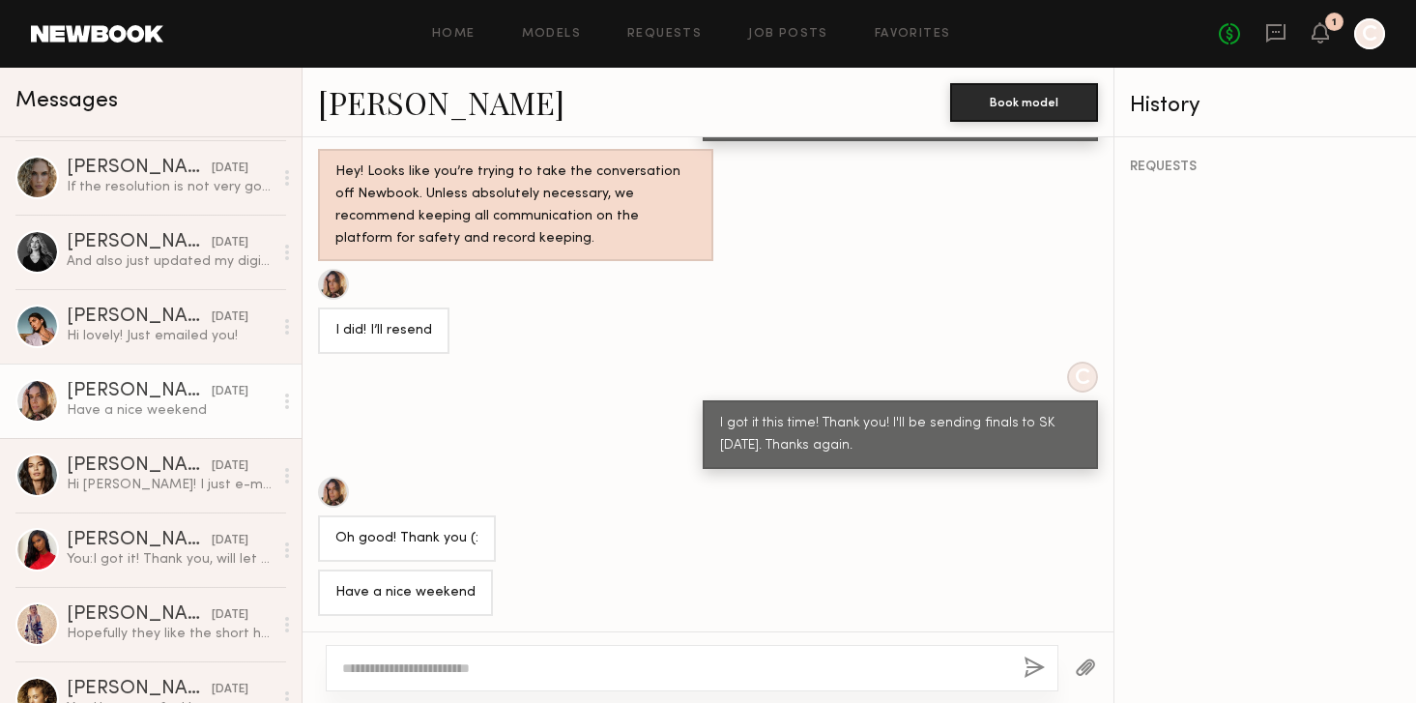
click at [376, 101] on link "Carrie A." at bounding box center [441, 102] width 246 height 42
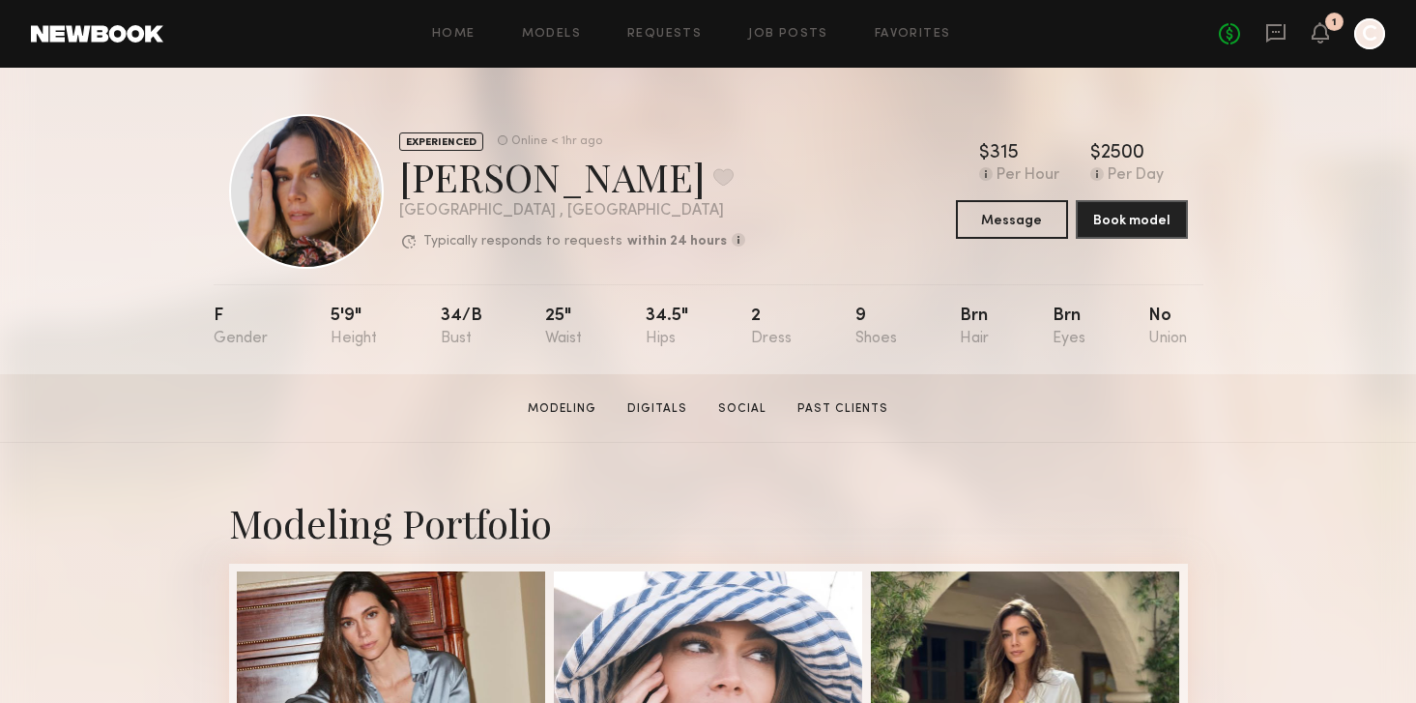
click at [1365, 237] on div "EXPERIENCED Online < 1hr ago [PERSON_NAME] Favorite [GEOGRAPHIC_DATA] , [GEOGRA…" at bounding box center [708, 221] width 1416 height 306
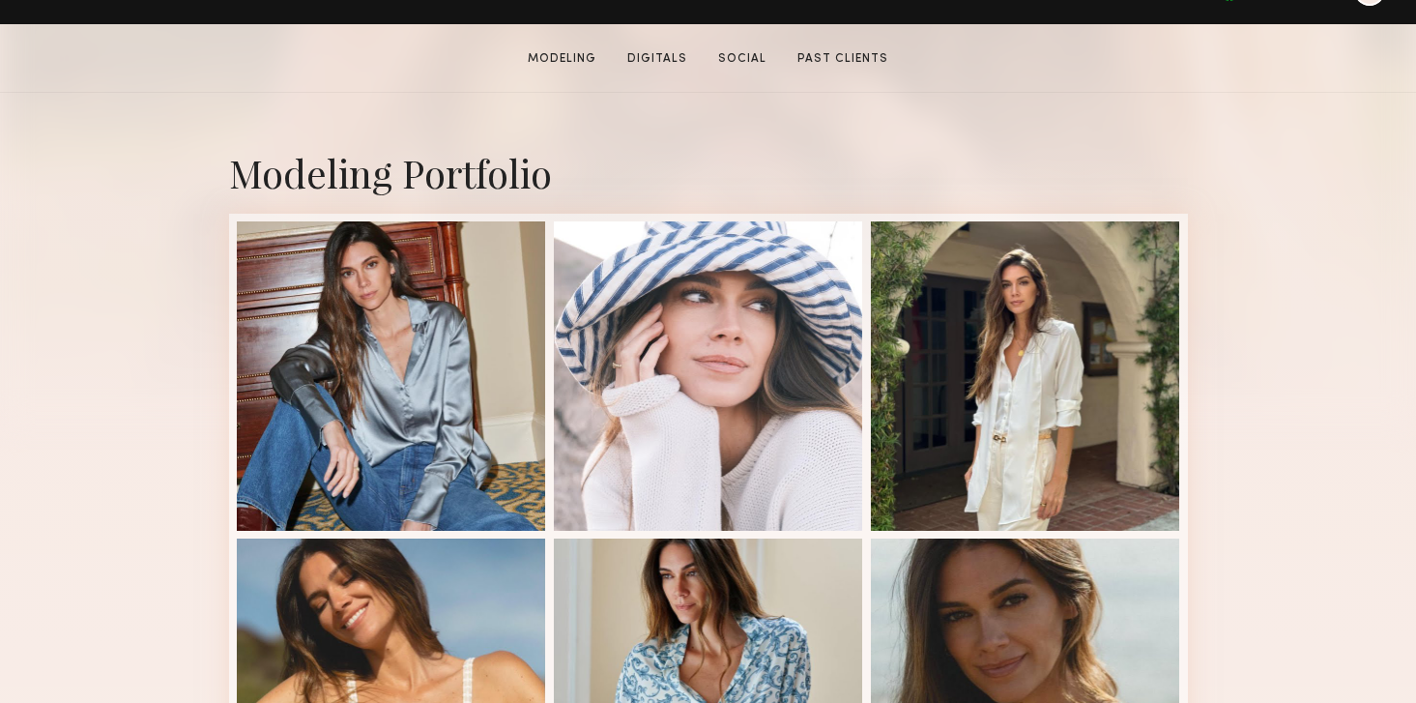
scroll to position [351, 0]
